Goal: Check status

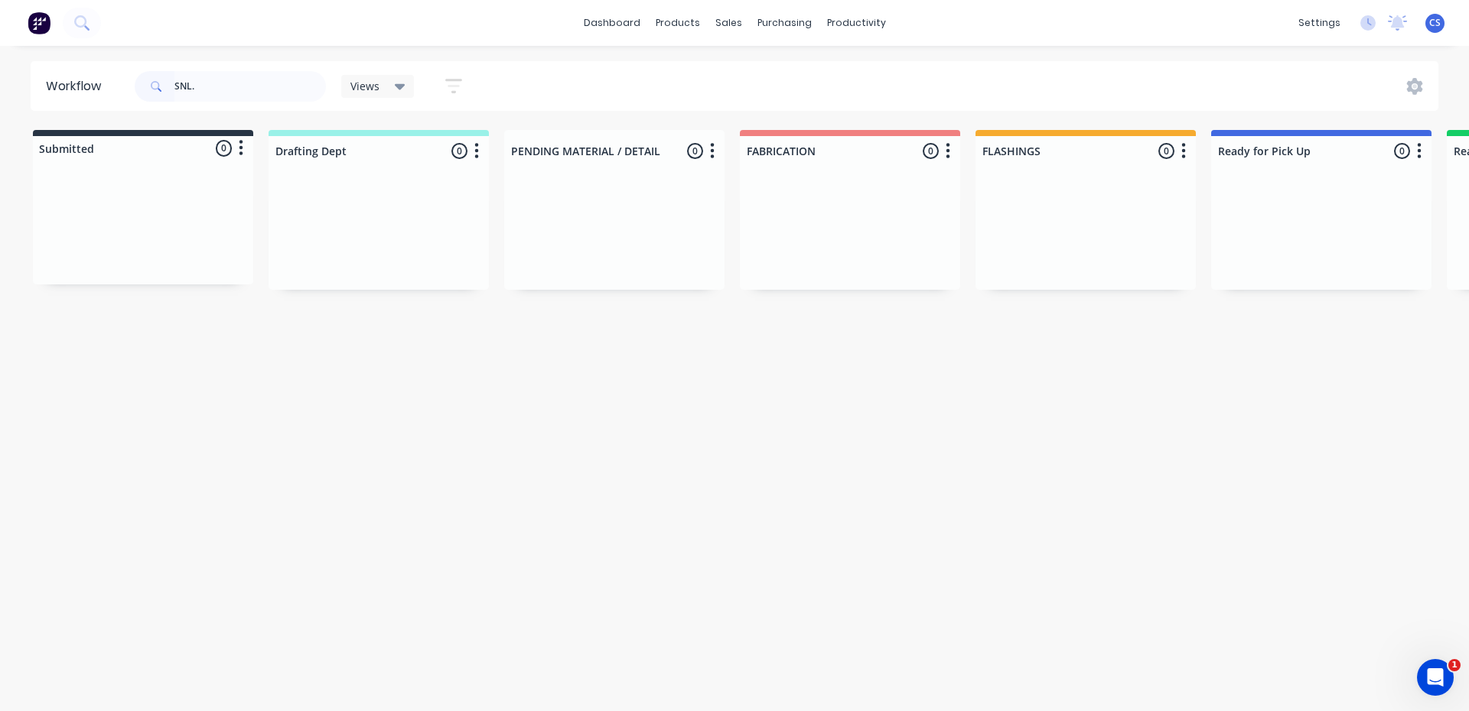
drag, startPoint x: 0, startPoint y: 0, endPoint x: 233, endPoint y: 83, distance: 247.7
click at [233, 83] on input "SNL." at bounding box center [249, 86] width 151 height 31
drag, startPoint x: 216, startPoint y: 84, endPoint x: 169, endPoint y: 91, distance: 47.2
click at [170, 91] on div "SNL." at bounding box center [230, 86] width 191 height 31
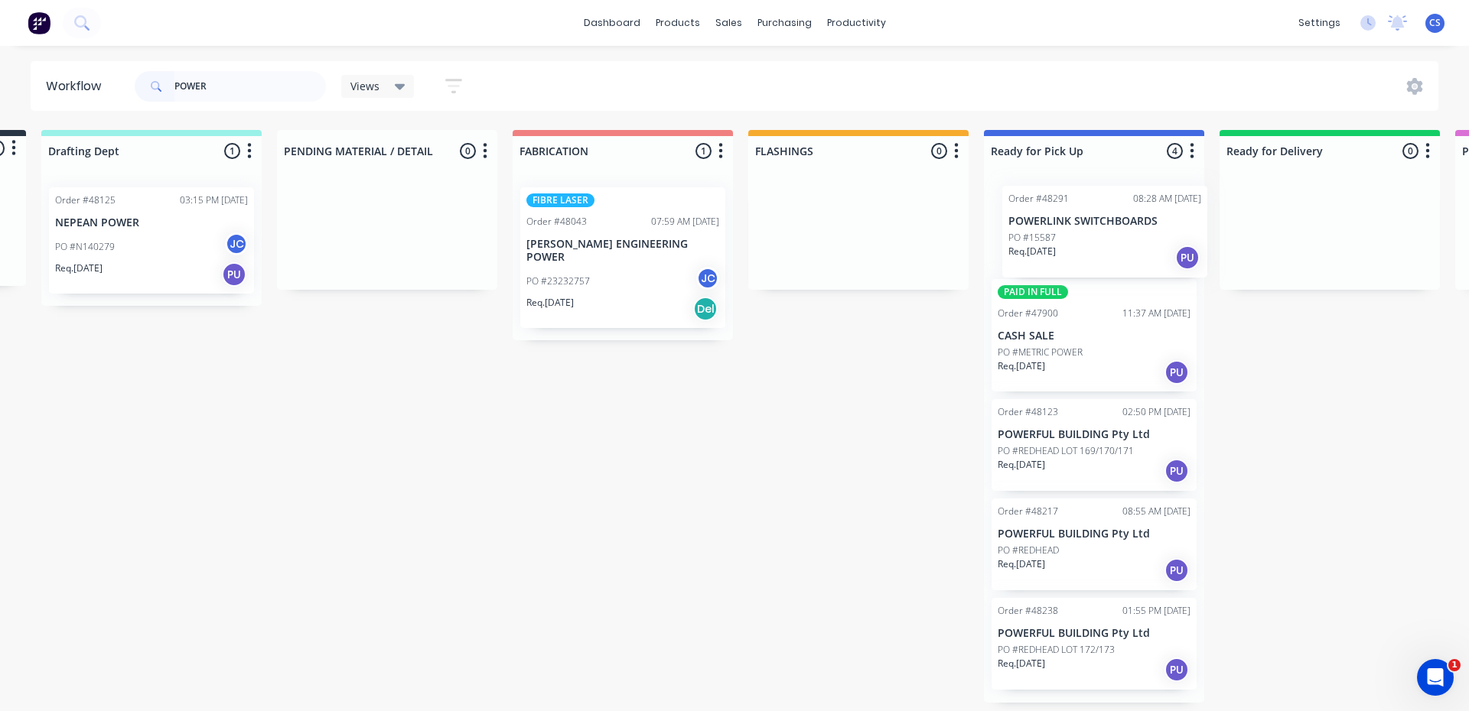
scroll to position [0, 230]
drag, startPoint x: 137, startPoint y: 238, endPoint x: 1101, endPoint y: 241, distance: 964.5
click at [1101, 241] on div "Submitted 1 Status colour #273444 hex #273444 Save Cancel Summaries Total order…" at bounding box center [1034, 416] width 2551 height 573
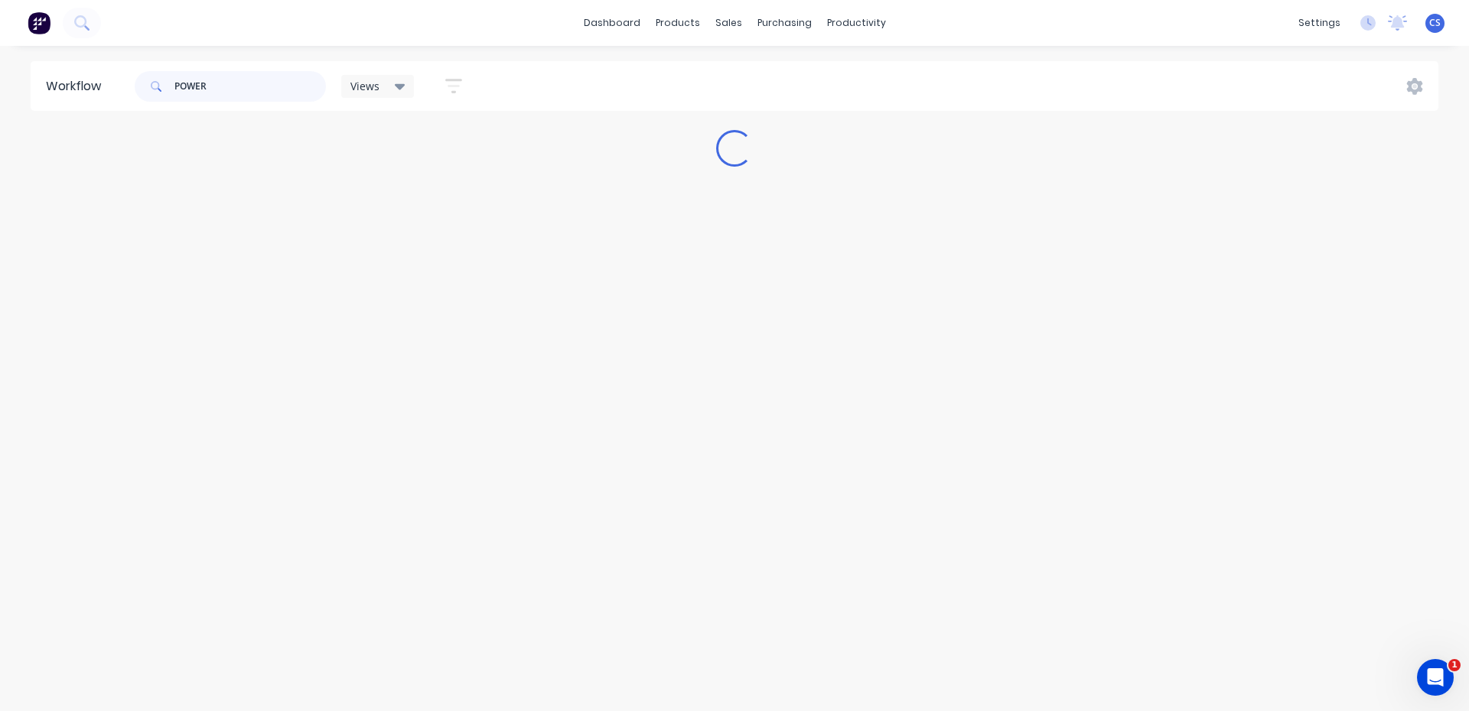
scroll to position [0, 0]
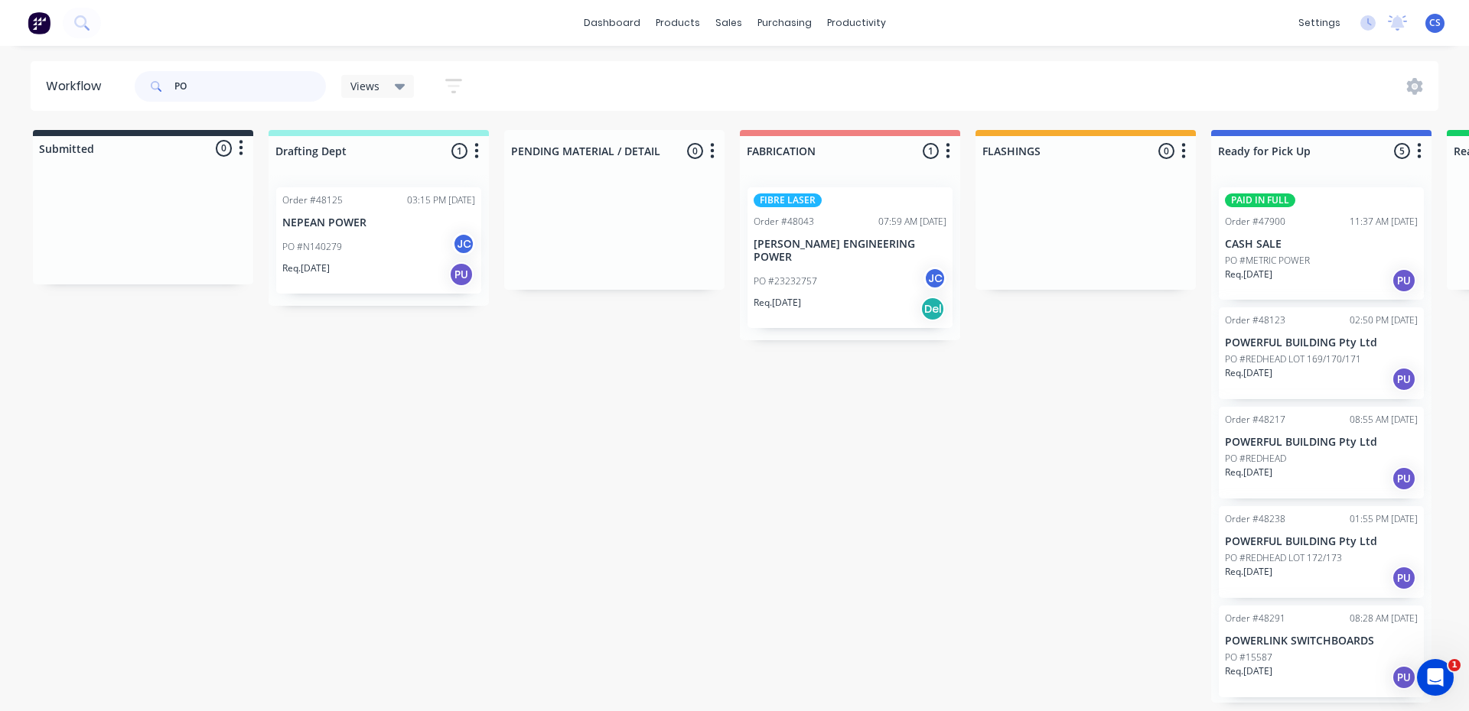
type input "P"
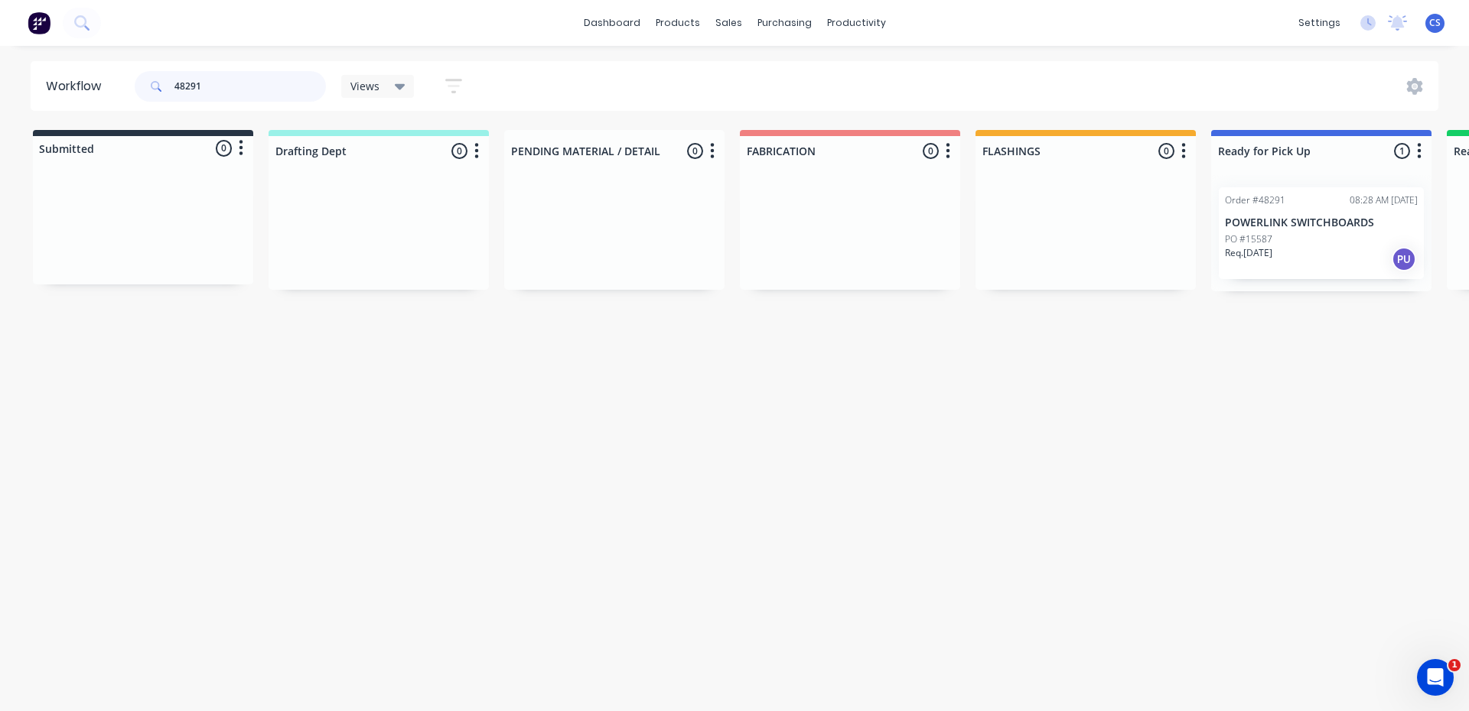
type input "48291"
click at [1291, 248] on div "Req. [DATE] PU" at bounding box center [1321, 259] width 193 height 26
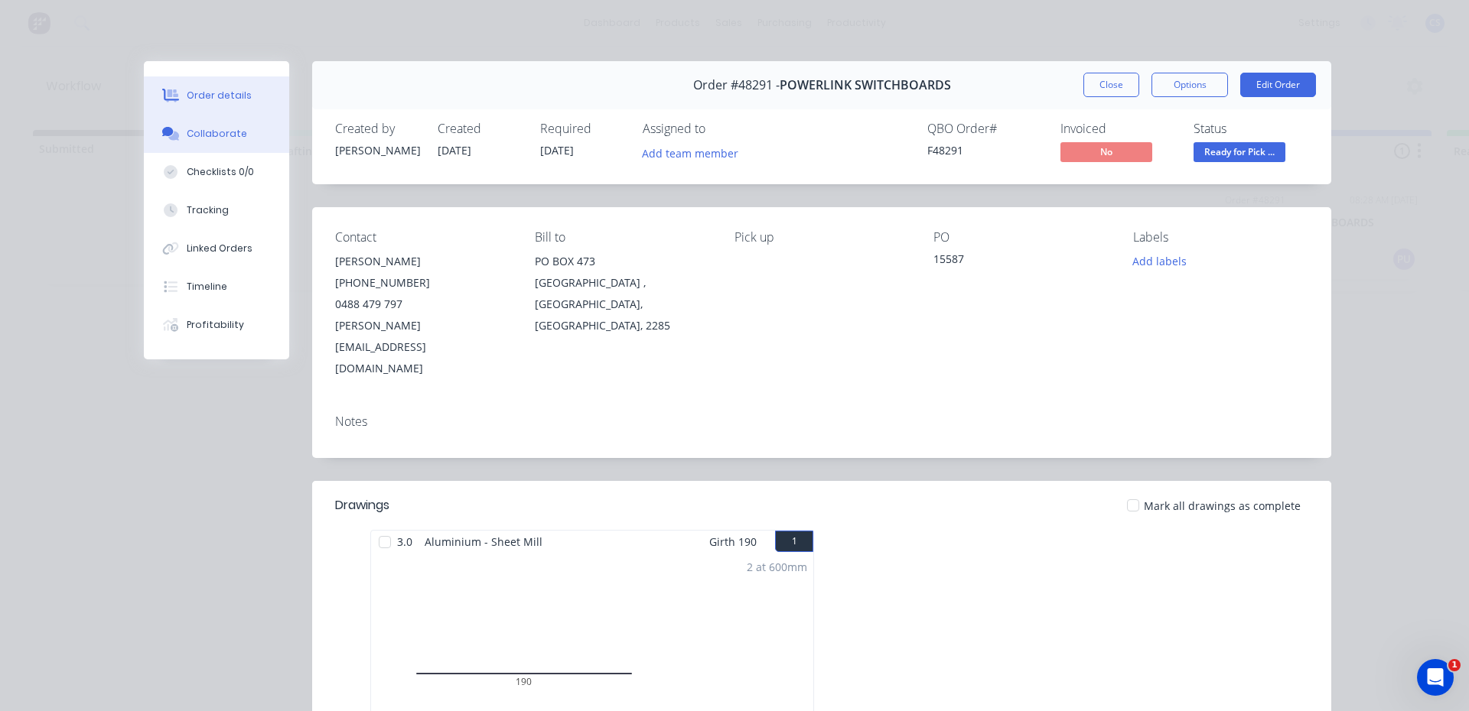
click at [218, 137] on div "Collaborate" at bounding box center [217, 134] width 60 height 14
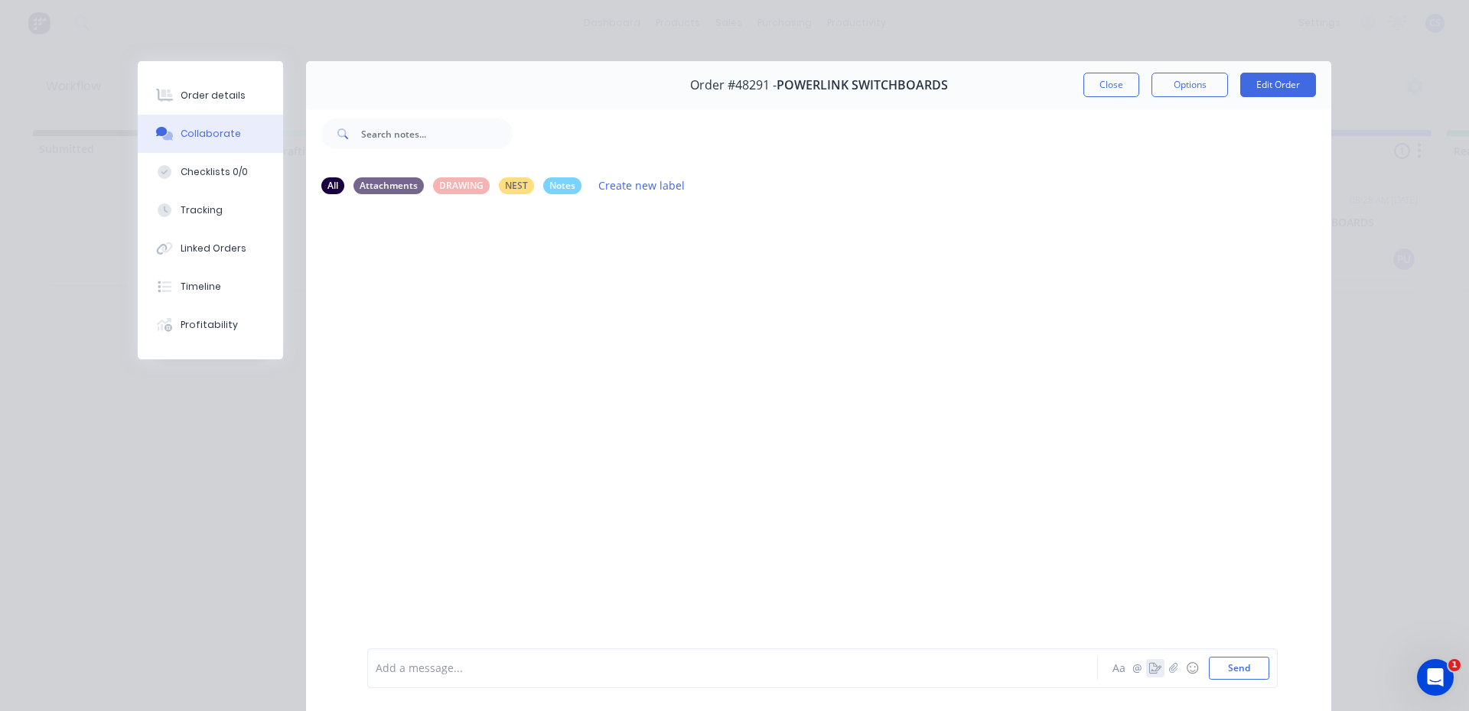
click at [1149, 665] on icon "button" at bounding box center [1155, 668] width 12 height 11
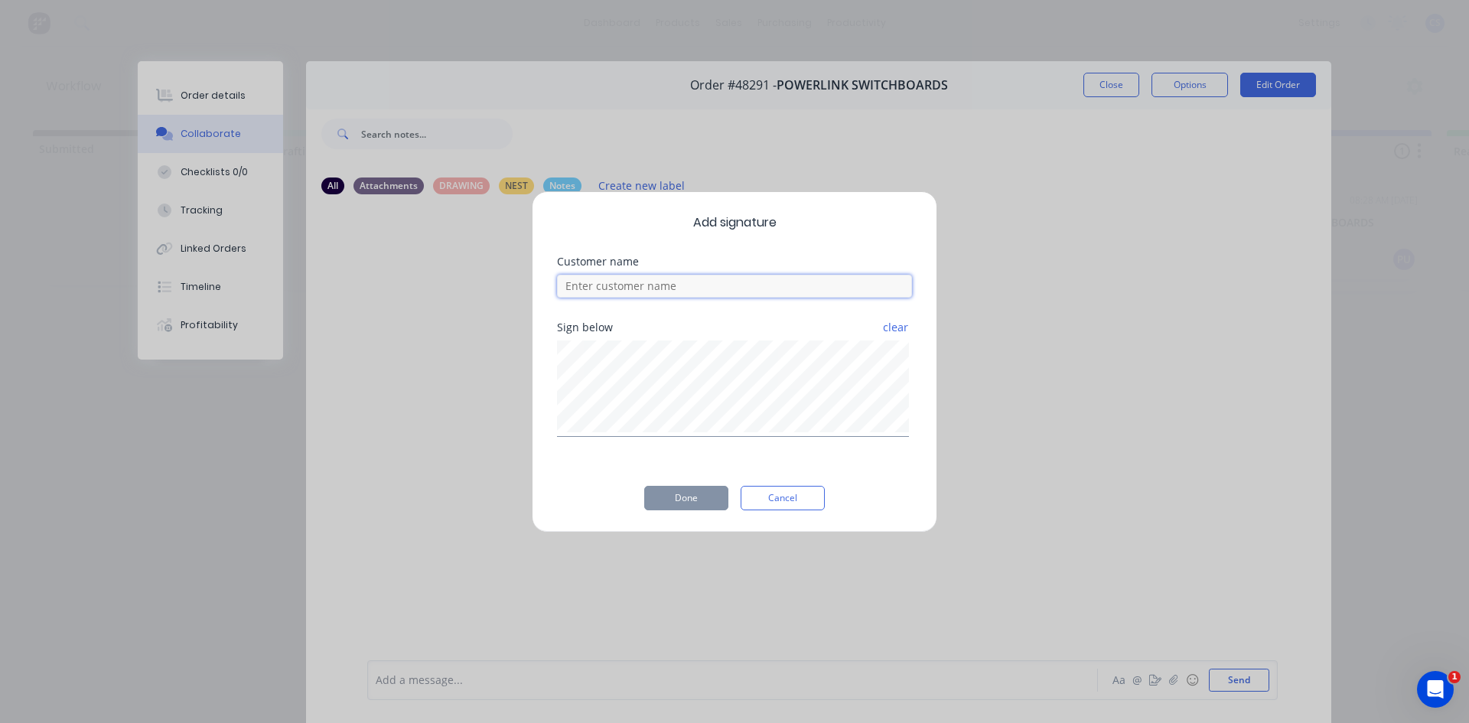
click at [597, 287] on input at bounding box center [734, 286] width 355 height 23
type input "[PERSON_NAME]"
click at [708, 502] on button "Done" at bounding box center [686, 498] width 84 height 24
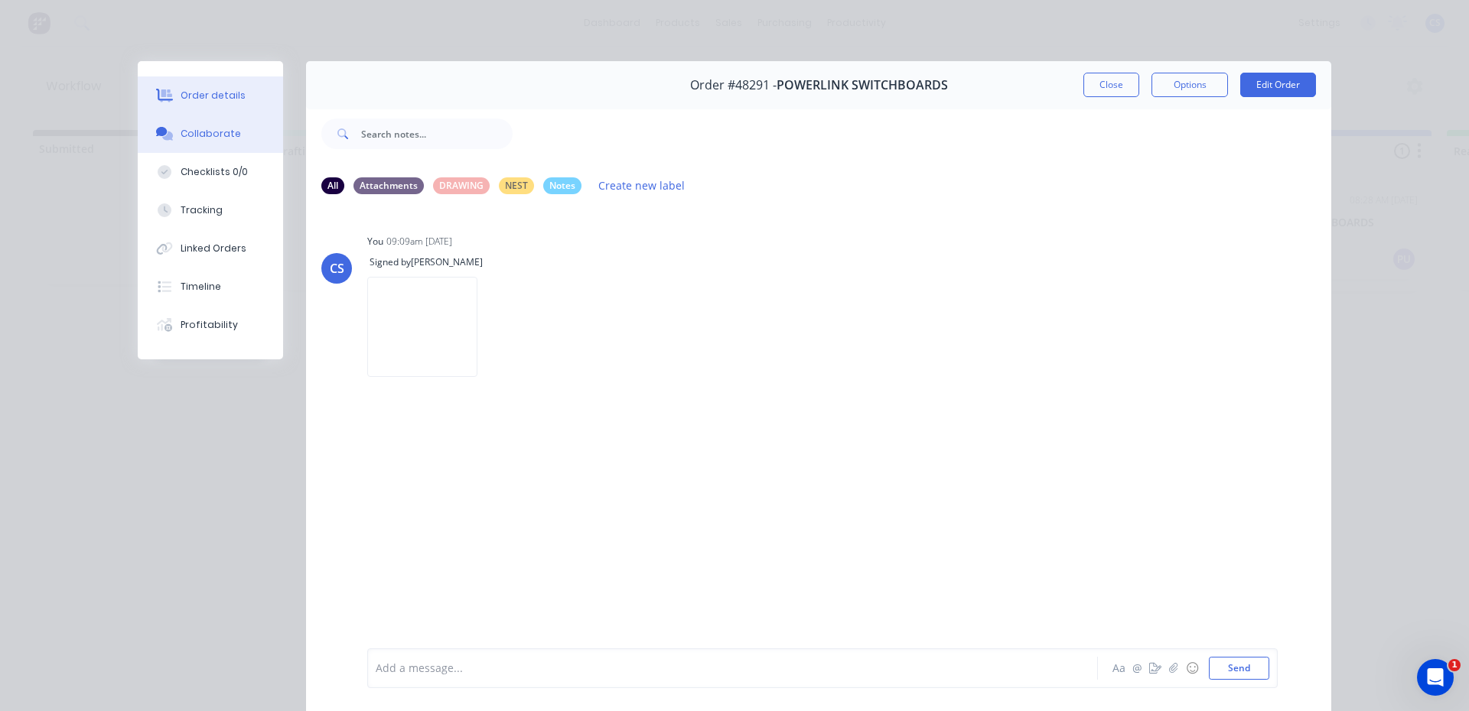
click at [241, 111] on button "Order details" at bounding box center [210, 95] width 145 height 38
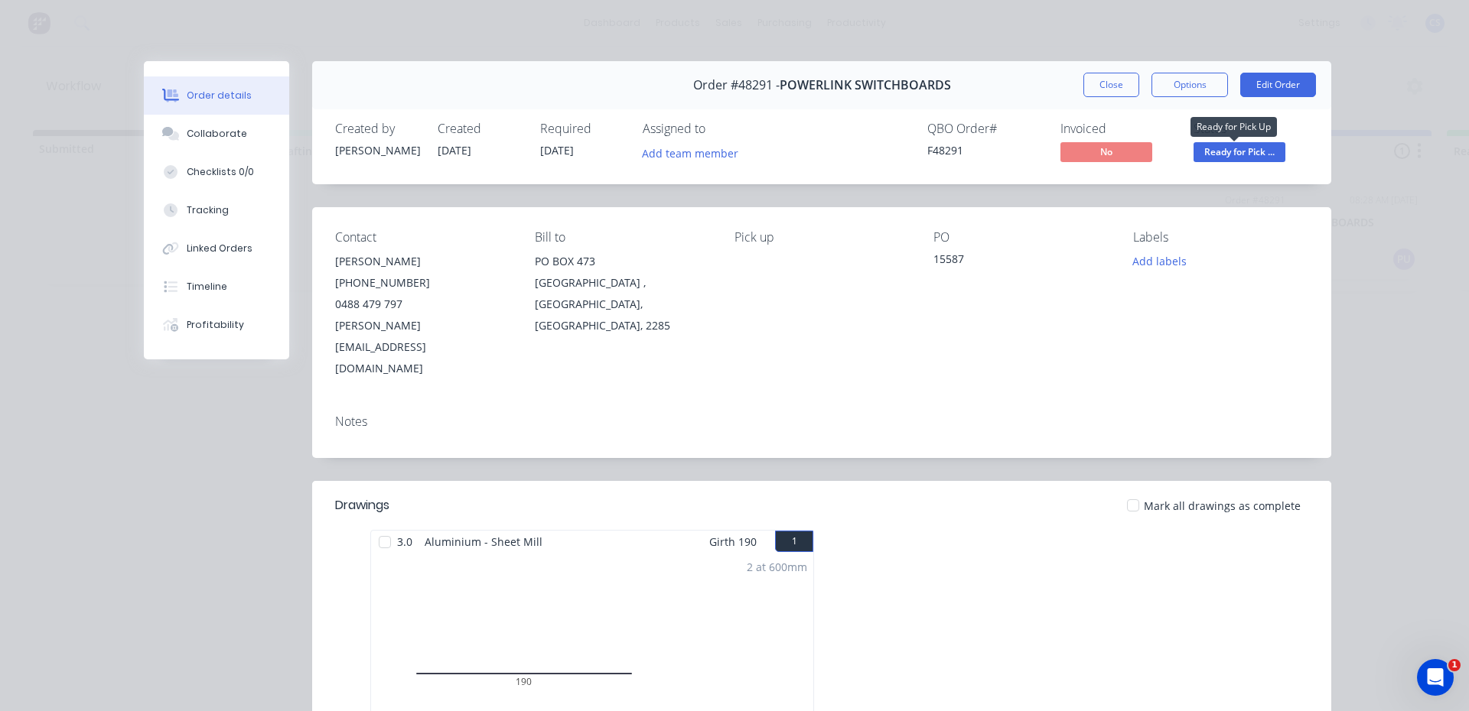
click at [1215, 156] on span "Ready for Pick ..." at bounding box center [1239, 151] width 92 height 19
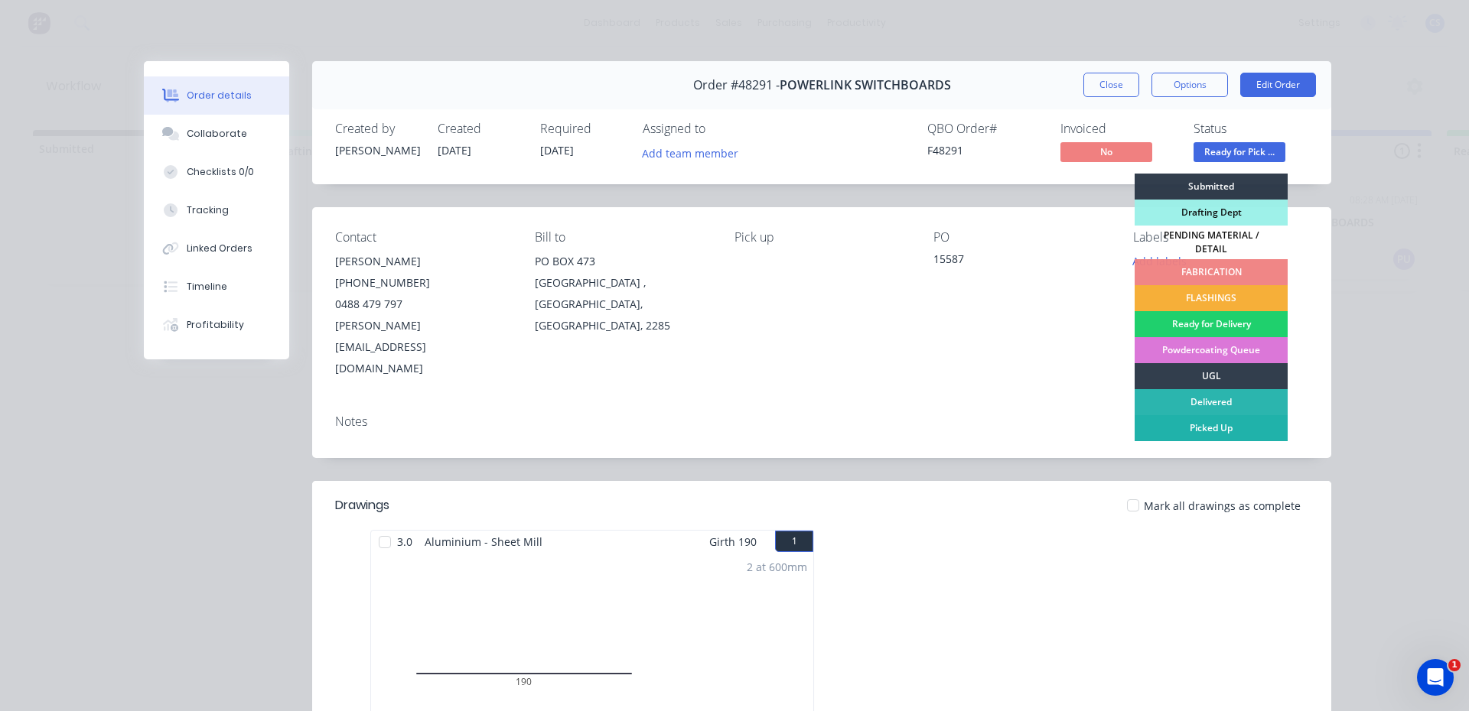
click at [1219, 415] on div "Picked Up" at bounding box center [1210, 428] width 153 height 26
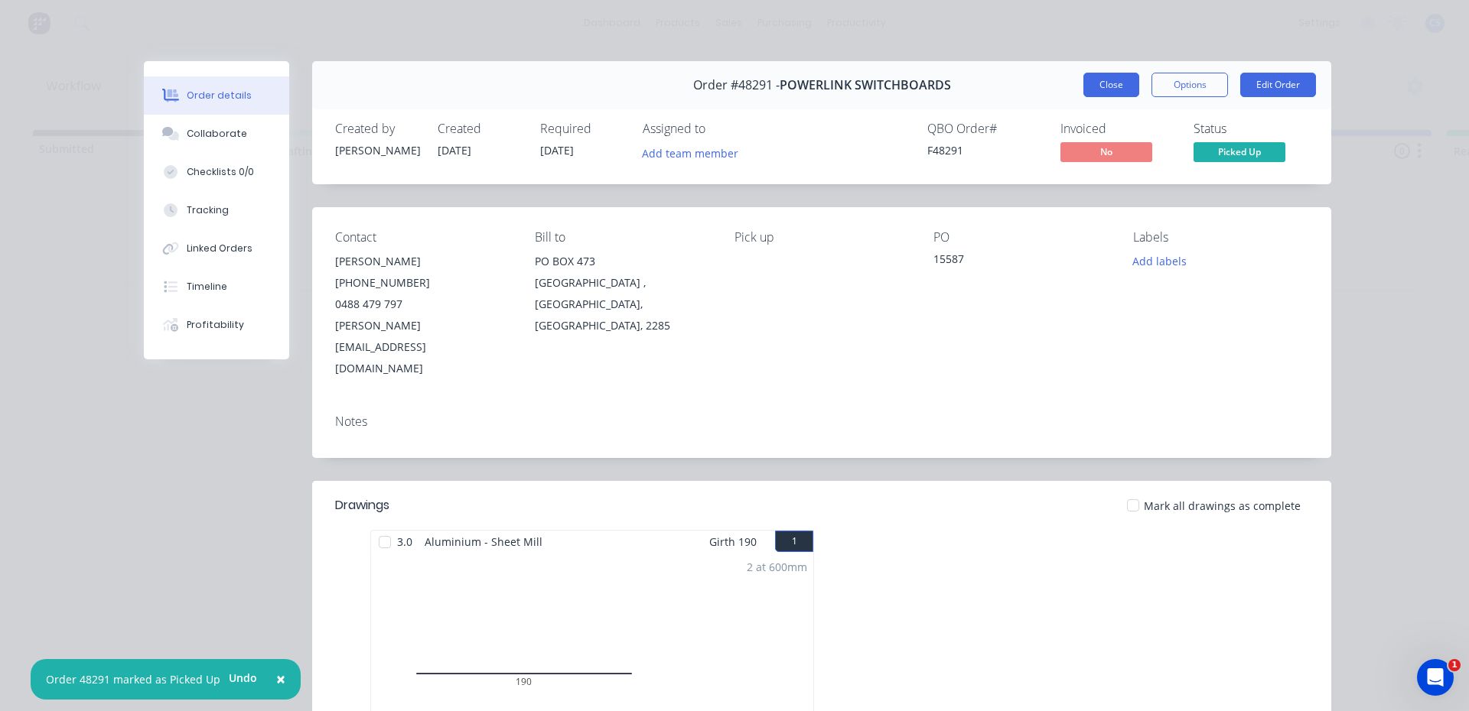
click at [1113, 86] on button "Close" at bounding box center [1111, 85] width 56 height 24
